Goal: Transaction & Acquisition: Purchase product/service

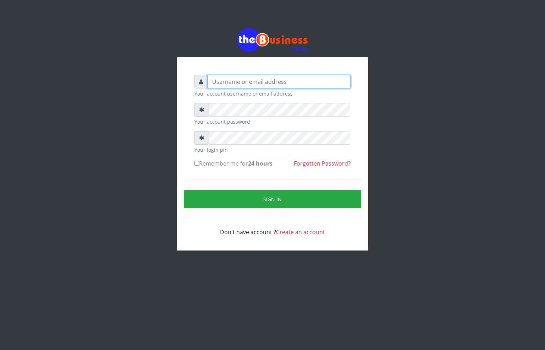
type input "[EMAIL_ADDRESS][DOMAIN_NAME]"
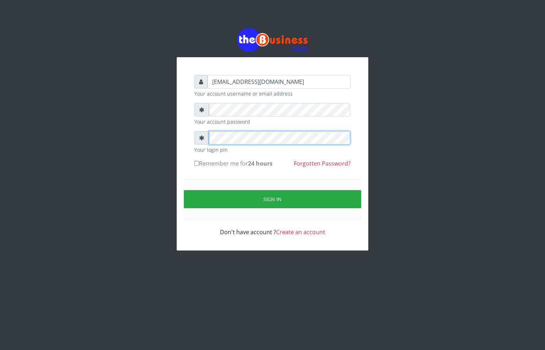
click at [127, 123] on div "[EMAIL_ADDRESS][DOMAIN_NAME] Your account username or email address Your accoun…" at bounding box center [272, 139] width 405 height 278
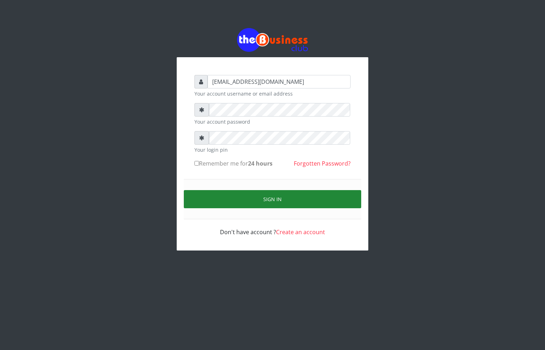
click at [241, 200] on button "Sign in" at bounding box center [272, 199] width 177 height 18
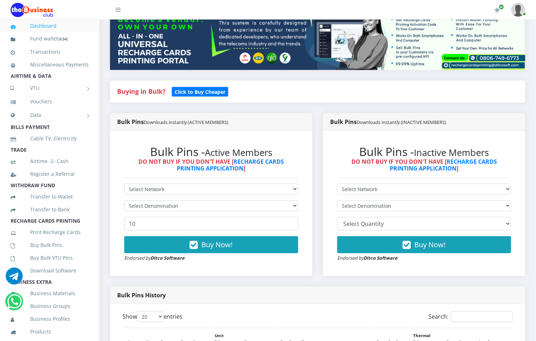
scroll to position [106, 0]
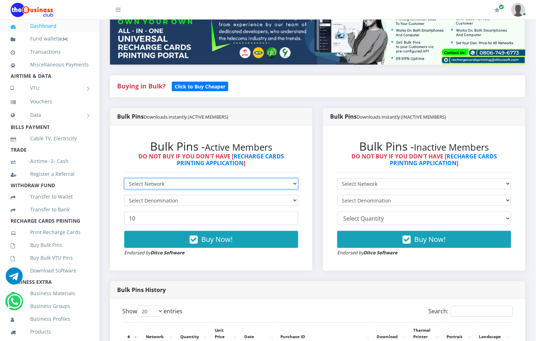
click at [171, 178] on select "Select Network MTN Globacom 9Mobile Airtel" at bounding box center [211, 183] width 174 height 11
select select "MTN"
click at [124, 178] on select "Select Network MTN Globacom 9Mobile Airtel" at bounding box center [211, 183] width 174 height 11
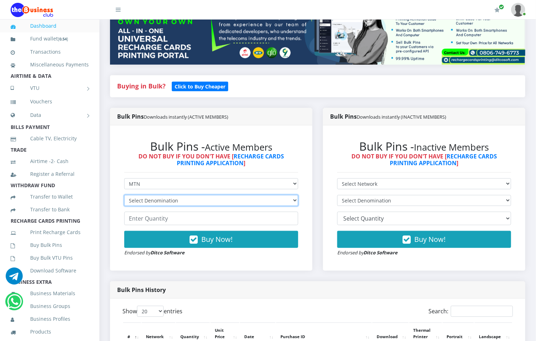
click at [180, 195] on select "Select Denomination MTN NGN100 - ₦96.99 MTN NGN200 - ₦193.98 MTN NGN400 - ₦387.…" at bounding box center [211, 200] width 174 height 11
select select "96.99-100"
click at [124, 195] on select "Select Denomination MTN NGN100 - ₦96.99 MTN NGN200 - ₦193.98 MTN NGN400 - ₦387.…" at bounding box center [211, 200] width 174 height 11
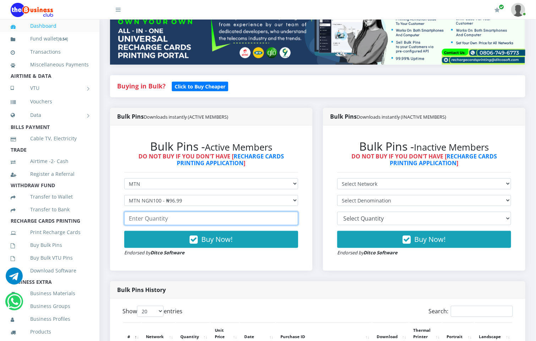
click at [182, 212] on input "number" at bounding box center [211, 218] width 174 height 13
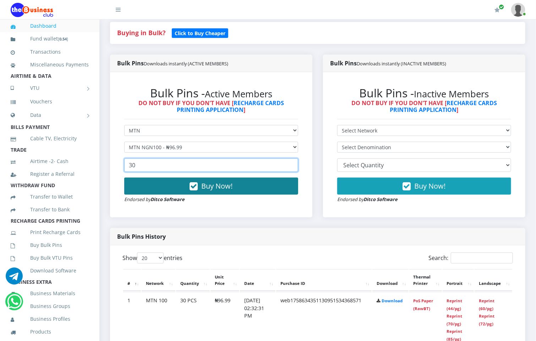
type input "30"
click at [214, 183] on span "Buy Now!" at bounding box center [217, 186] width 31 height 10
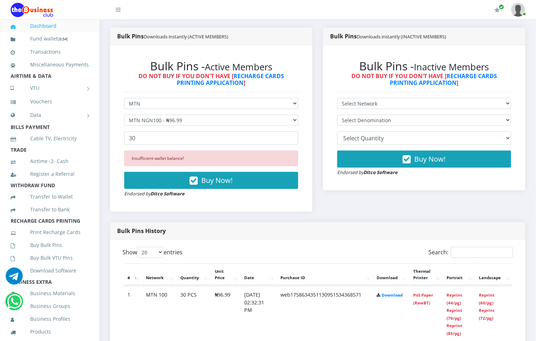
scroll to position [213, 0]
